Goal: Obtain resource: Download file/media

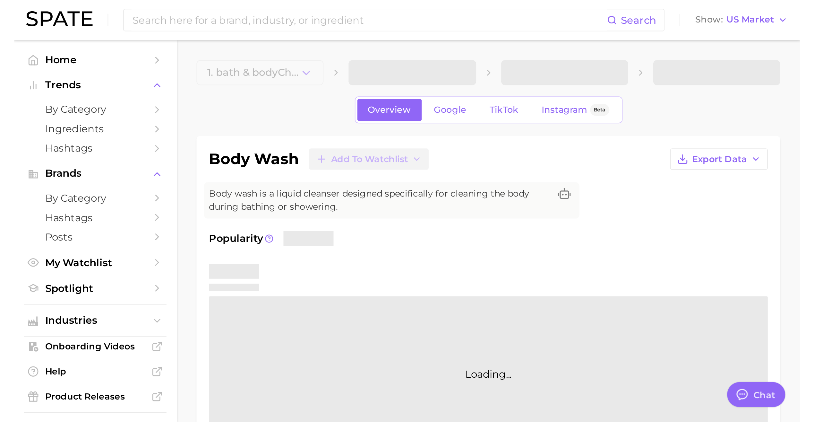
scroll to position [209, 0]
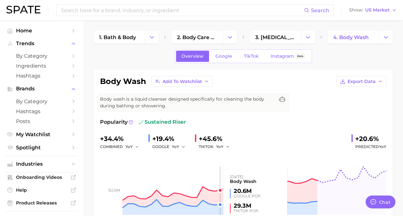
type textarea "x"
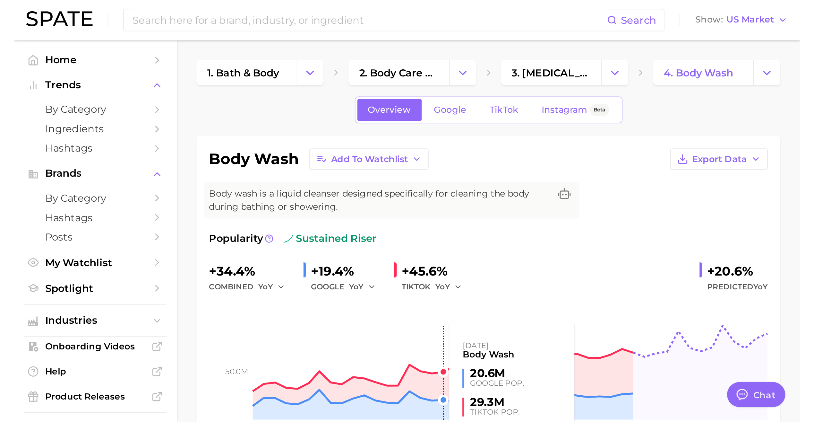
scroll to position [136, 0]
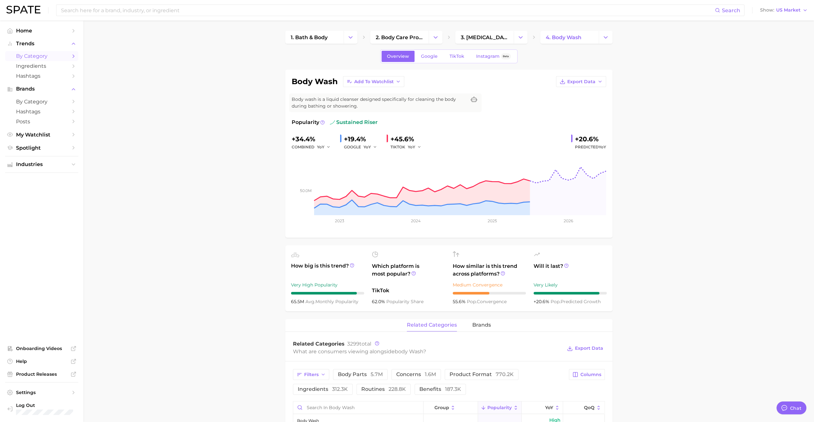
click at [40, 53] on link "by Category" at bounding box center [41, 56] width 73 height 10
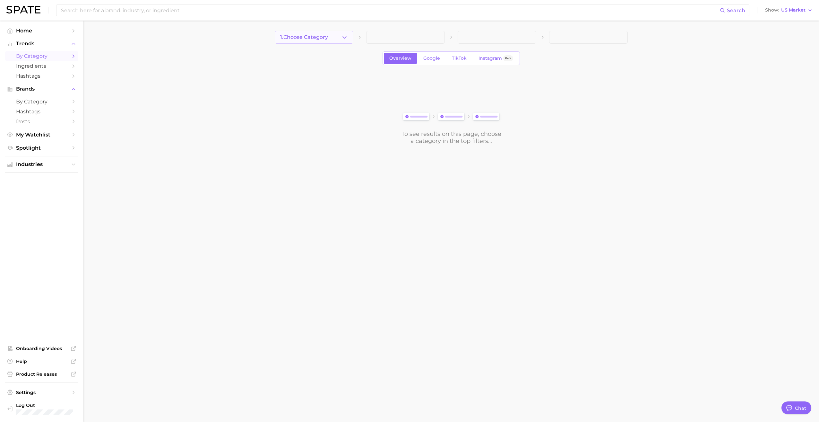
click at [324, 37] on span "1. Choose Category" at bounding box center [304, 37] width 48 height 6
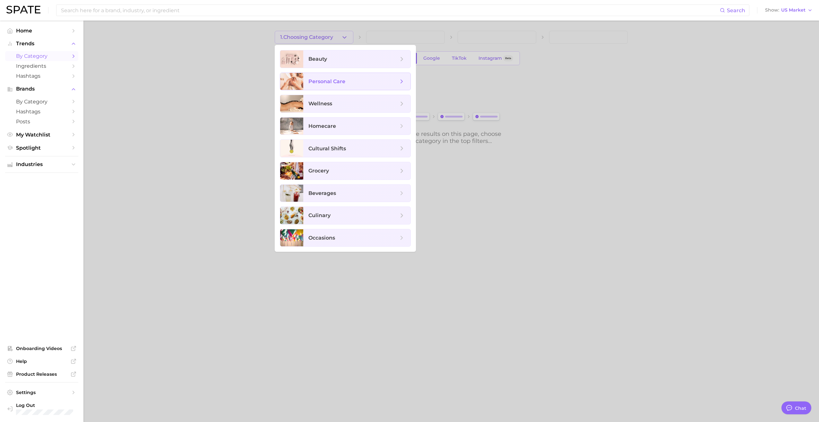
click at [329, 81] on span "personal care" at bounding box center [326, 81] width 37 height 6
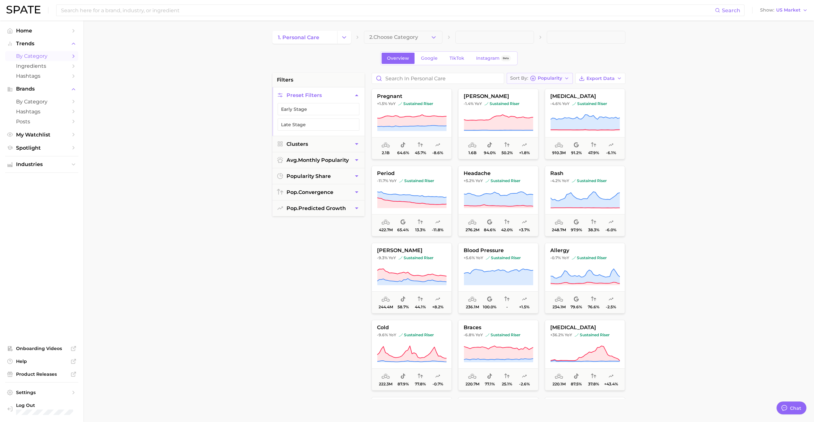
click at [408, 73] on button "Sort By Popularity" at bounding box center [540, 78] width 66 height 11
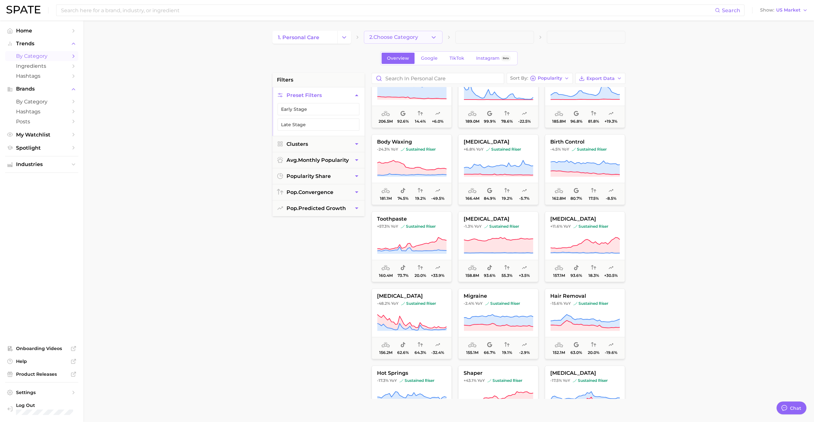
click at [388, 40] on button "2. Choose Category" at bounding box center [403, 37] width 79 height 13
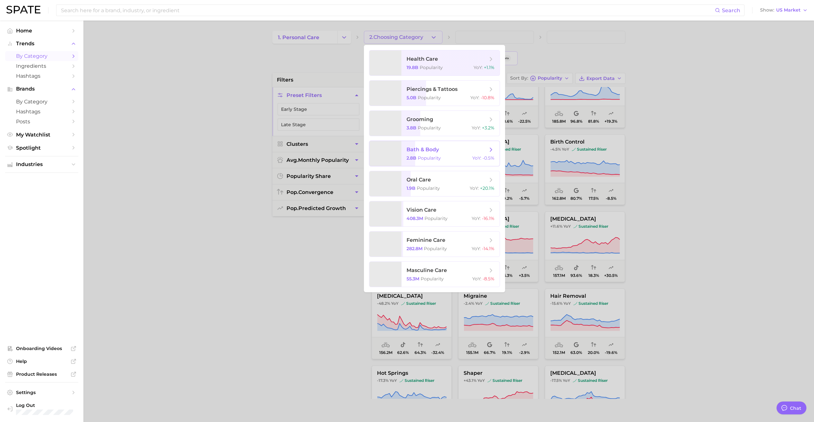
click at [408, 155] on span "bath & body 2.8b Popularity YoY : -0.5%" at bounding box center [450, 153] width 98 height 25
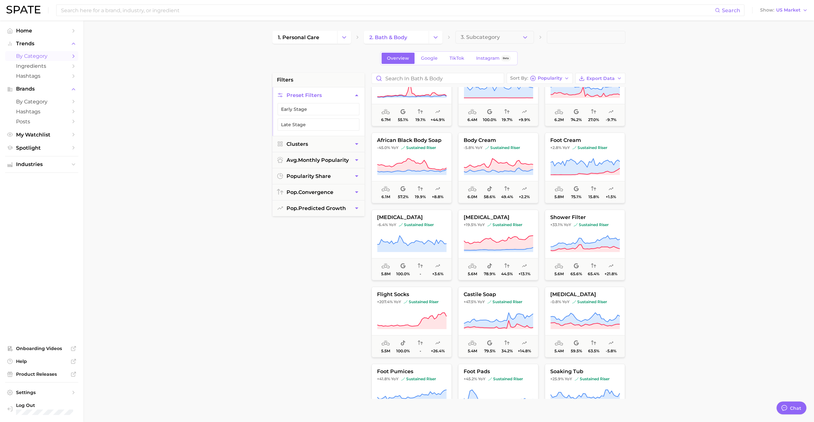
scroll to position [1574, 0]
click at [408, 76] on span "Export Data" at bounding box center [601, 78] width 28 height 5
click at [408, 90] on span "Card Data CSV" at bounding box center [583, 90] width 34 height 5
